Goal: Task Accomplishment & Management: Complete application form

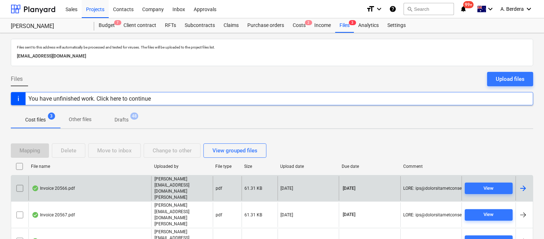
click at [98, 191] on div "Invoice 20566.pdf" at bounding box center [89, 188] width 123 height 25
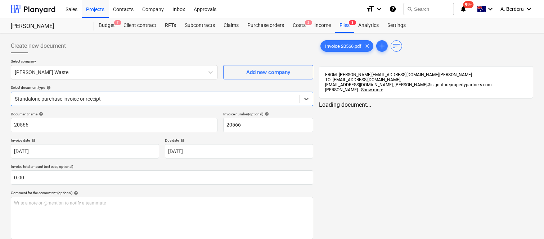
type input "20566"
type input "[DATE]"
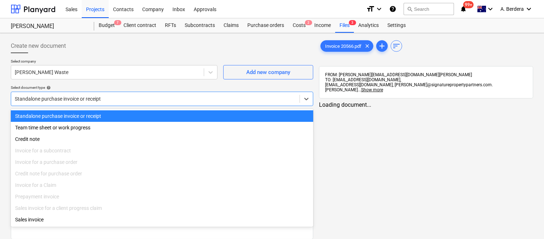
click at [139, 96] on div at bounding box center [155, 98] width 281 height 7
click at [142, 112] on div "Standalone purchase invoice or receipt" at bounding box center [162, 116] width 302 height 12
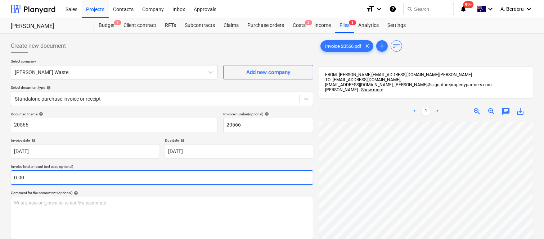
scroll to position [0, 163]
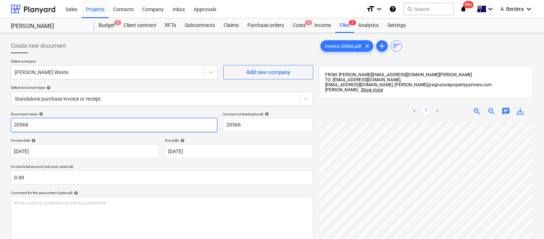
click at [12, 123] on input "20566" at bounding box center [114, 125] width 207 height 14
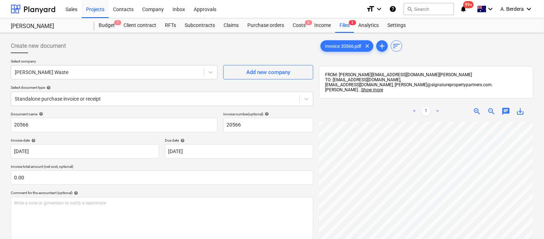
drag, startPoint x: 60, startPoint y: 140, endPoint x: 51, endPoint y: 132, distance: 11.5
click at [51, 132] on div "Document name help 20566 Invoice number (optional) help 20566 Invoice date help…" at bounding box center [162, 206] width 302 height 188
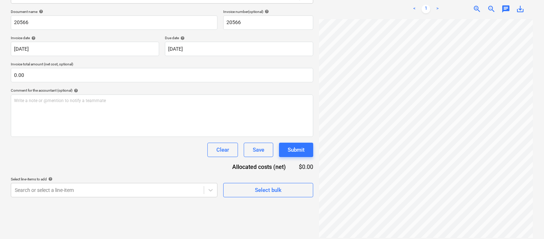
click at [58, 146] on div "Clear Save Submit" at bounding box center [162, 150] width 302 height 14
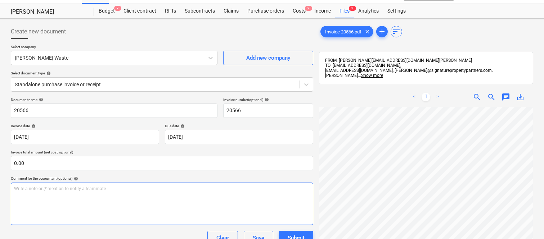
scroll to position [0, 0]
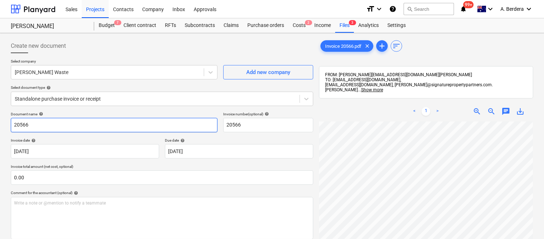
click at [12, 124] on input "20566" at bounding box center [114, 125] width 207 height 14
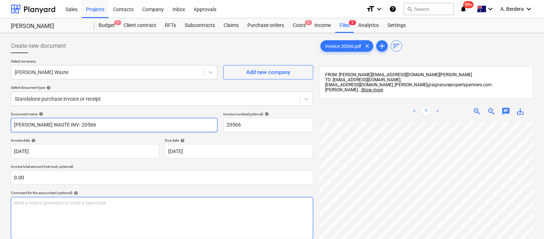
type input "SAUNDERS WASTE INV- 20566"
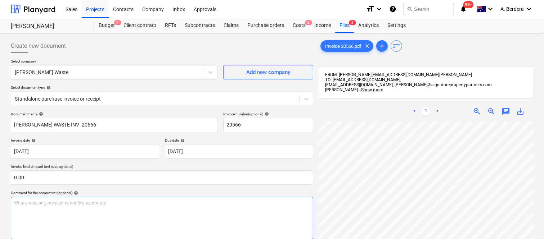
scroll to position [316, 104]
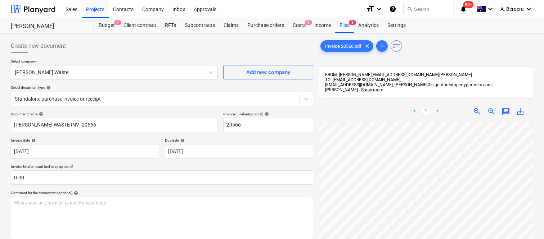
click at [488, 107] on span "zoom_out" at bounding box center [491, 111] width 9 height 9
click at [489, 107] on span "zoom_out" at bounding box center [491, 111] width 9 height 9
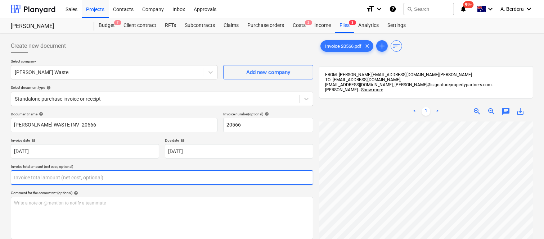
click at [115, 184] on input "text" at bounding box center [162, 178] width 302 height 14
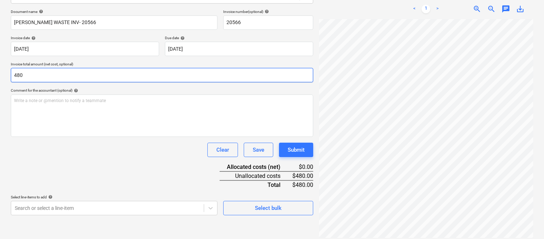
type input "480.00"
click at [115, 184] on div "Document name help SAUNDERS WASTE INV- 20566 Invoice number (optional) help 205…" at bounding box center [162, 112] width 302 height 206
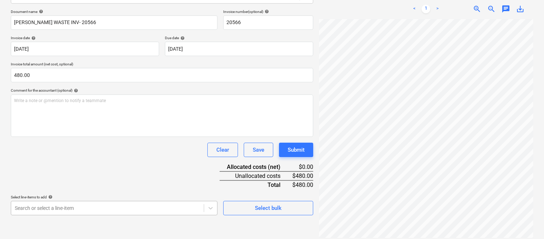
click at [58, 137] on body "Sales Projects Contacts Company Inbox Approvals format_size keyboard_arrow_down…" at bounding box center [272, 16] width 544 height 239
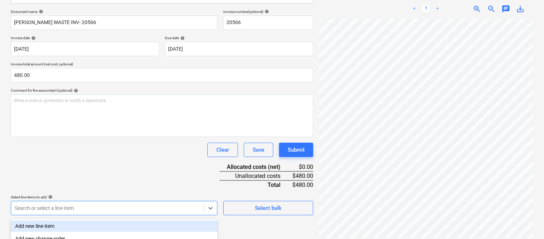
scroll to position [191, 0]
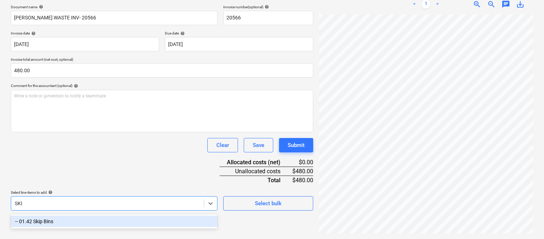
type input "SKIP"
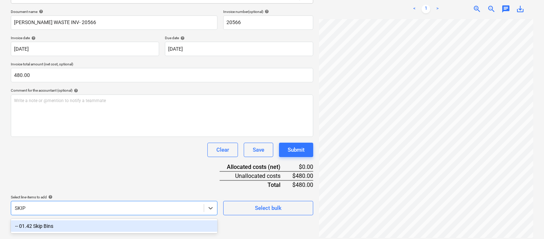
drag, startPoint x: 91, startPoint y: 225, endPoint x: 85, endPoint y: 149, distance: 75.8
click at [91, 224] on div "-- 01.42 Skip Bins" at bounding box center [114, 227] width 207 height 12
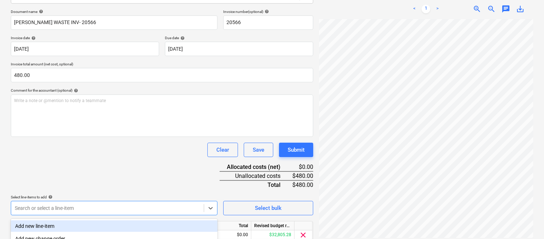
click at [85, 149] on div "Clear Save Submit" at bounding box center [162, 150] width 302 height 14
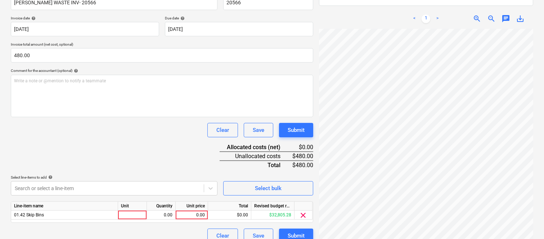
scroll to position [132, 0]
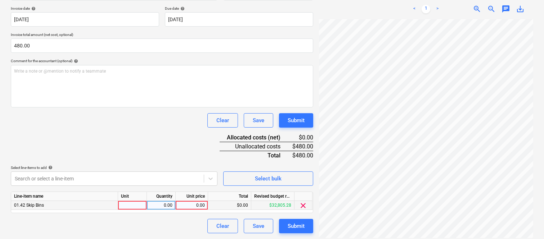
click at [131, 204] on div at bounding box center [132, 205] width 29 height 9
type input "INVOICE"
click at [168, 205] on div "0.00" at bounding box center [161, 205] width 23 height 9
type input "1"
click at [190, 208] on div "0.00" at bounding box center [191, 205] width 26 height 9
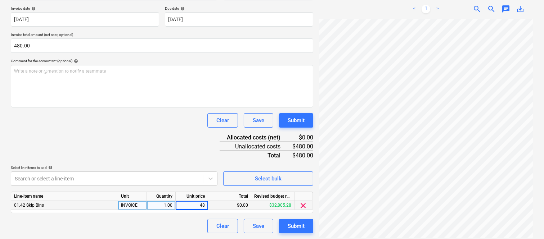
type input "480"
click at [161, 222] on div "Clear Save Submit" at bounding box center [162, 226] width 302 height 14
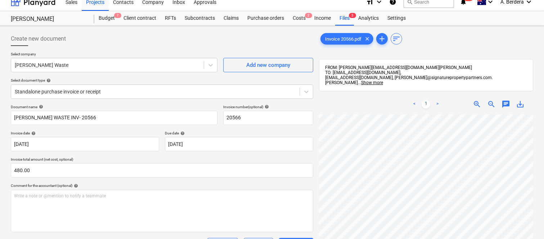
scroll to position [0, 0]
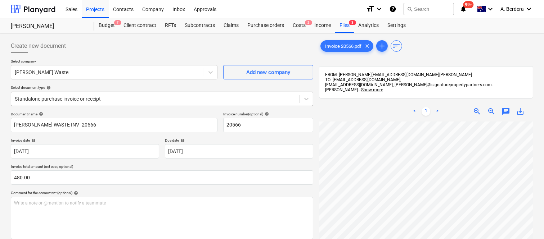
click at [127, 96] on div at bounding box center [155, 98] width 281 height 7
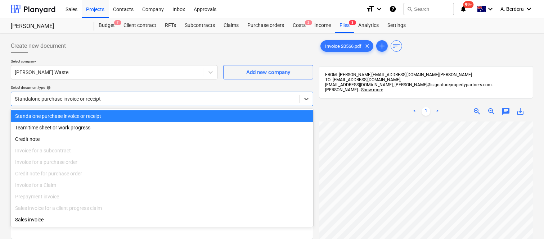
click at [142, 113] on div "Standalone purchase invoice or receipt" at bounding box center [162, 116] width 302 height 12
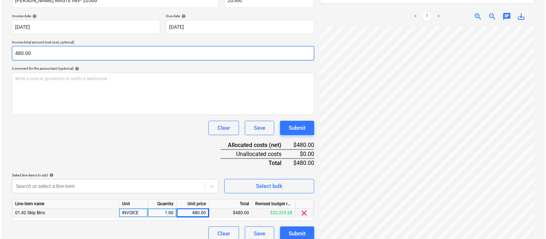
scroll to position [132, 0]
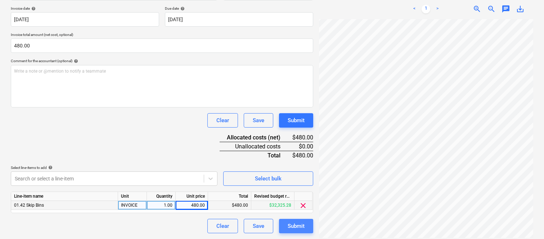
click at [293, 228] on div "Submit" at bounding box center [295, 226] width 17 height 9
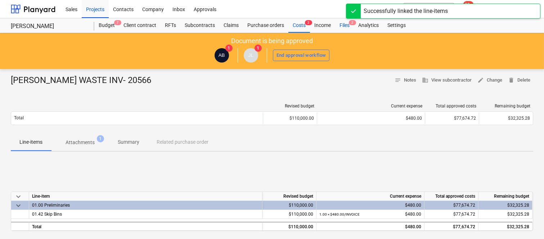
click at [345, 26] on div "Files 2" at bounding box center [344, 25] width 19 height 14
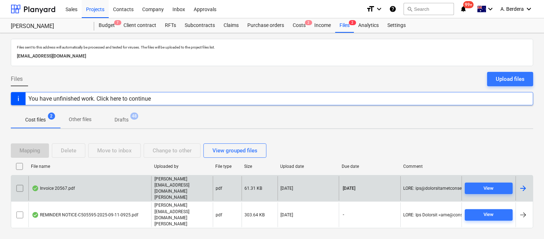
click at [106, 196] on div "Invoice 20567.pdf" at bounding box center [89, 188] width 123 height 25
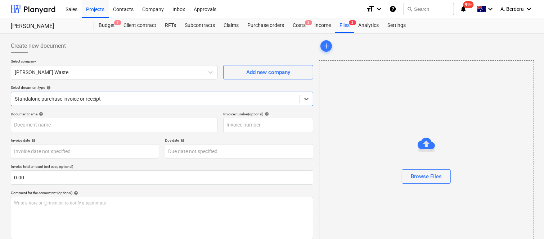
type input "20567"
type input "29 Sep 2025"
type input "30 Oct 2025"
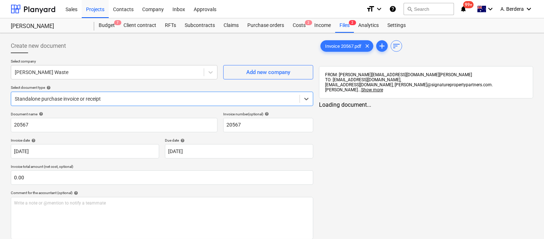
click at [104, 98] on div at bounding box center [155, 98] width 281 height 7
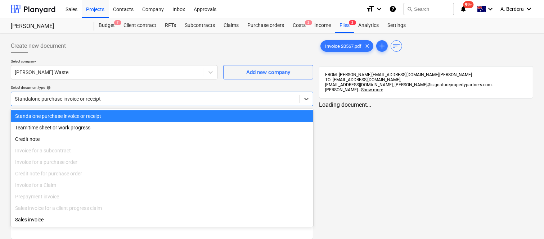
click at [119, 116] on div "Standalone purchase invoice or receipt" at bounding box center [162, 116] width 302 height 12
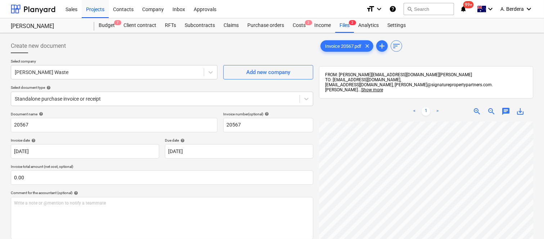
scroll to position [0, 57]
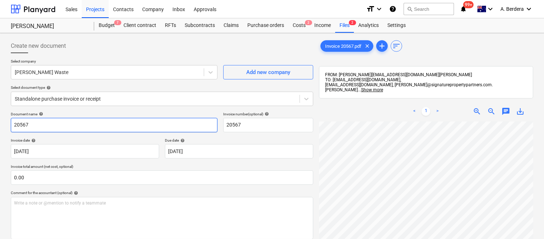
click at [12, 127] on input "20567" at bounding box center [114, 125] width 207 height 14
type input "SAUNDERS WASTE INV- 20567"
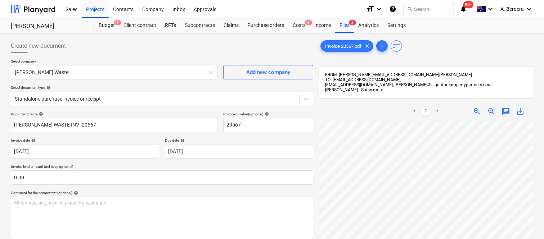
scroll to position [123, 57]
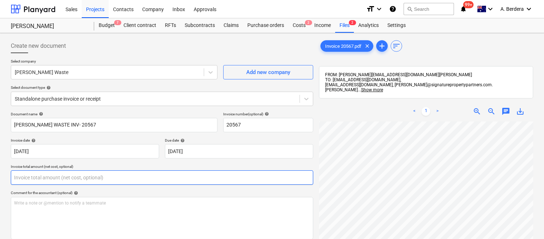
click at [87, 174] on input "text" at bounding box center [162, 178] width 302 height 14
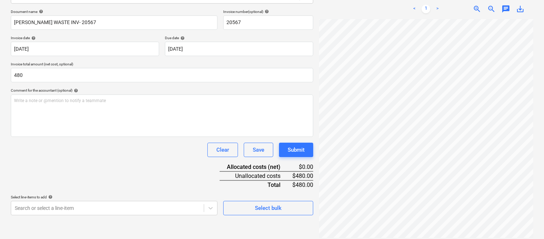
type input "480.00"
click at [89, 179] on div "Document name help SAUNDERS WASTE INV- 20567 Invoice number (optional) help 205…" at bounding box center [162, 112] width 302 height 206
click at [95, 137] on body "Sales Projects Contacts Company Inbox Approvals format_size keyboard_arrow_down…" at bounding box center [272, 16] width 544 height 239
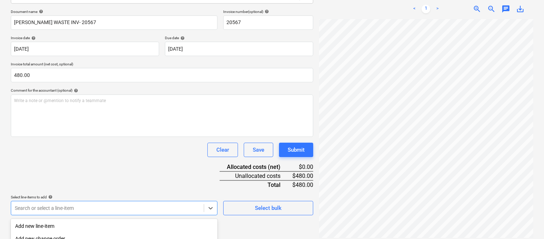
scroll to position [191, 0]
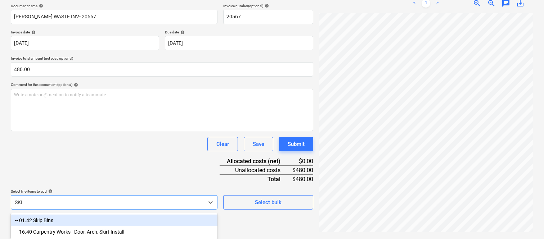
type input "SKIP"
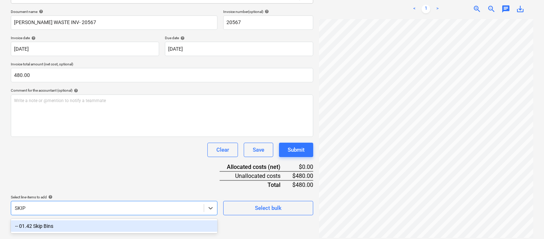
click at [96, 227] on div "-- 01.42 Skip Bins" at bounding box center [114, 227] width 207 height 12
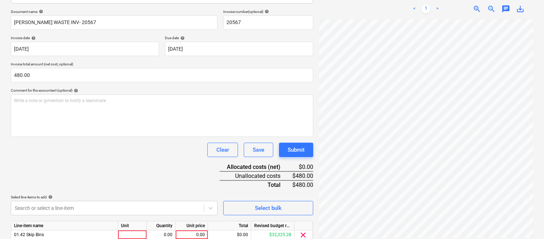
click at [94, 164] on div "Document name help SAUNDERS WASTE INV- 20567 Invoice number (optional) help 205…" at bounding box center [162, 136] width 302 height 254
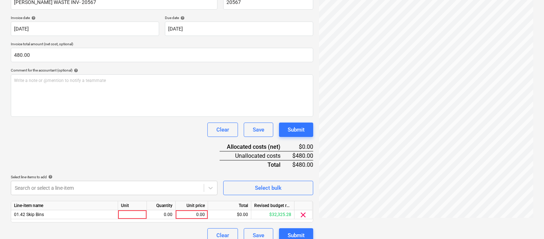
scroll to position [132, 0]
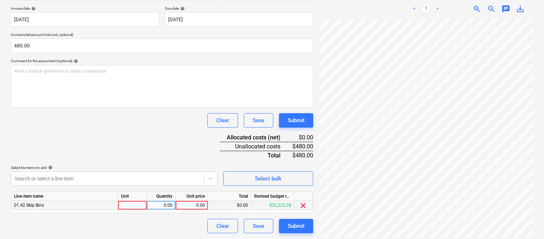
click at [135, 206] on div at bounding box center [132, 205] width 29 height 9
type input "INVOICE"
click at [158, 209] on div "0.00" at bounding box center [161, 205] width 23 height 9
type input "1"
click at [195, 205] on div "0.00" at bounding box center [191, 205] width 26 height 9
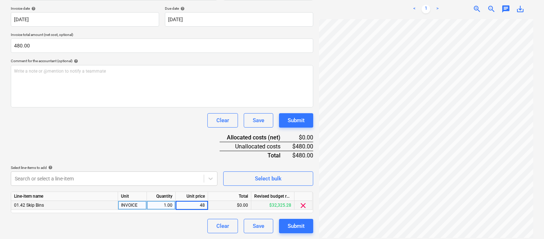
type input "480"
click at [158, 226] on div "Clear Save Submit" at bounding box center [162, 226] width 302 height 14
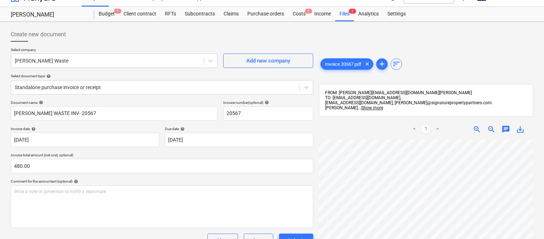
scroll to position [0, 0]
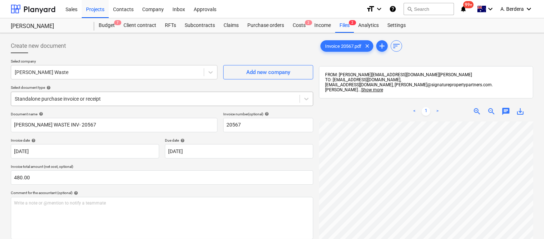
click at [128, 92] on div "Standalone purchase invoice or receipt" at bounding box center [162, 99] width 302 height 14
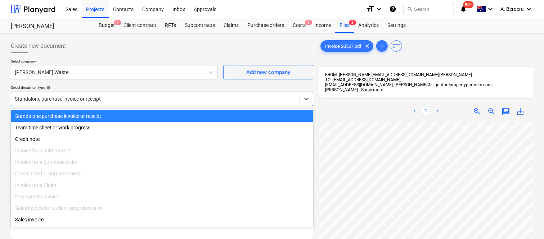
click at [142, 113] on div "Standalone purchase invoice or receipt" at bounding box center [162, 116] width 302 height 12
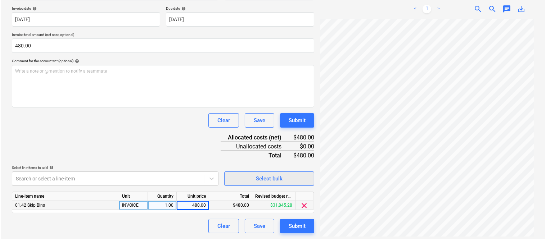
scroll to position [164, 57]
click at [295, 229] on div "Submit" at bounding box center [295, 226] width 17 height 9
